Goal: Navigation & Orientation: Go to known website

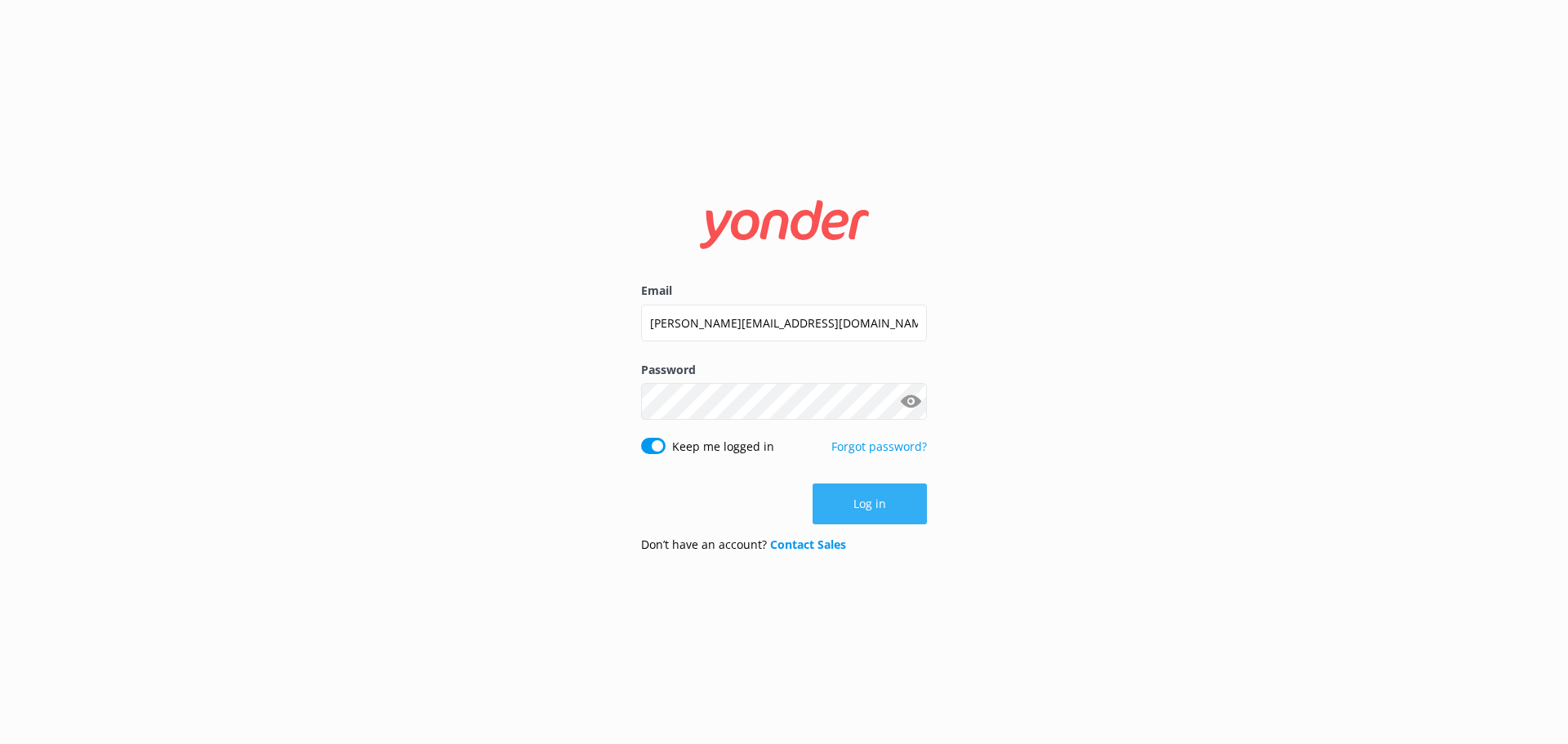
click at [861, 503] on button "Log in" at bounding box center [869, 504] width 115 height 40
